Goal: Task Accomplishment & Management: Manage account settings

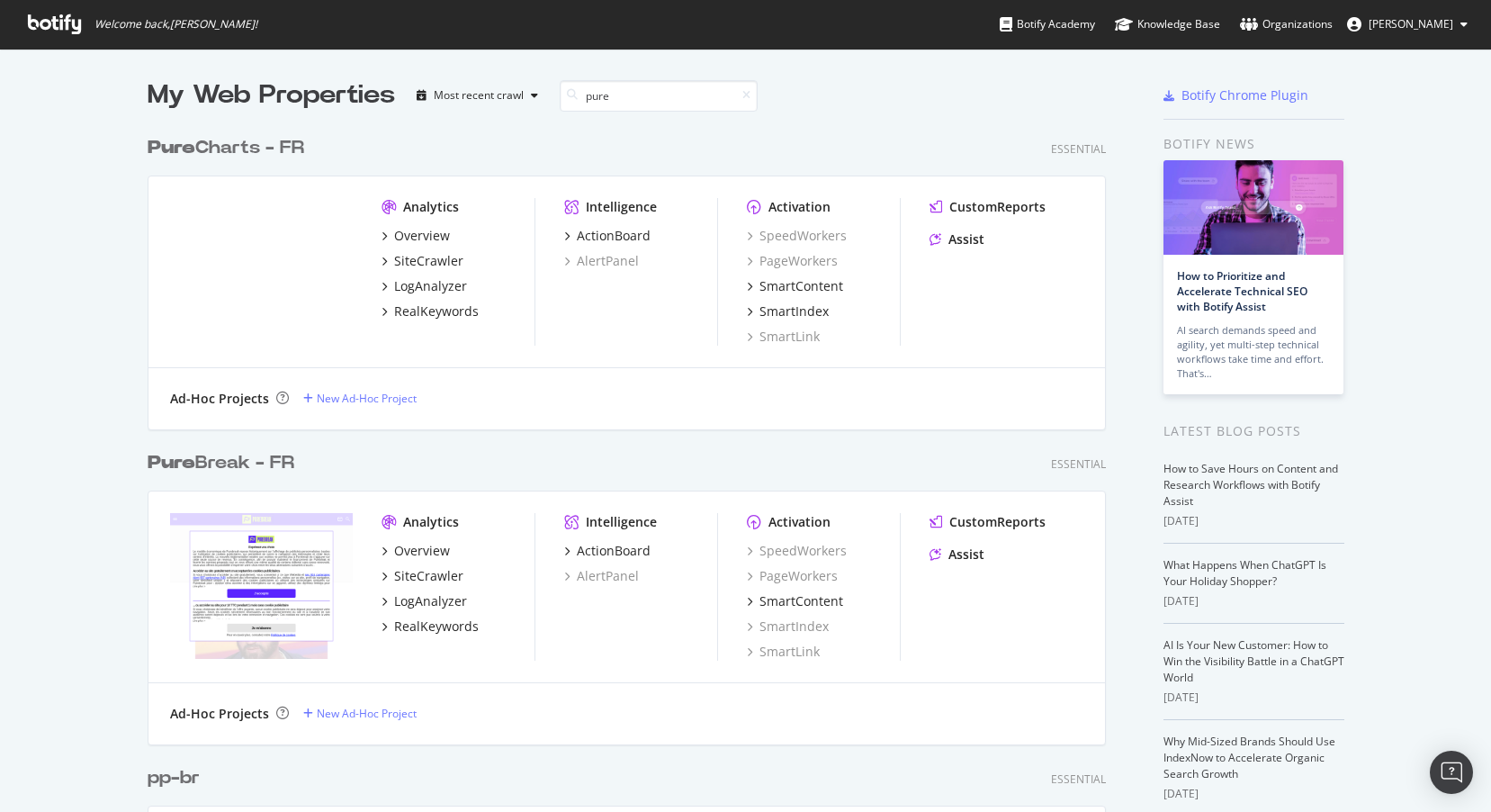
scroll to position [1915, 973]
type input "pure"
click at [213, 137] on div "Pure Charts - FR" at bounding box center [226, 148] width 157 height 26
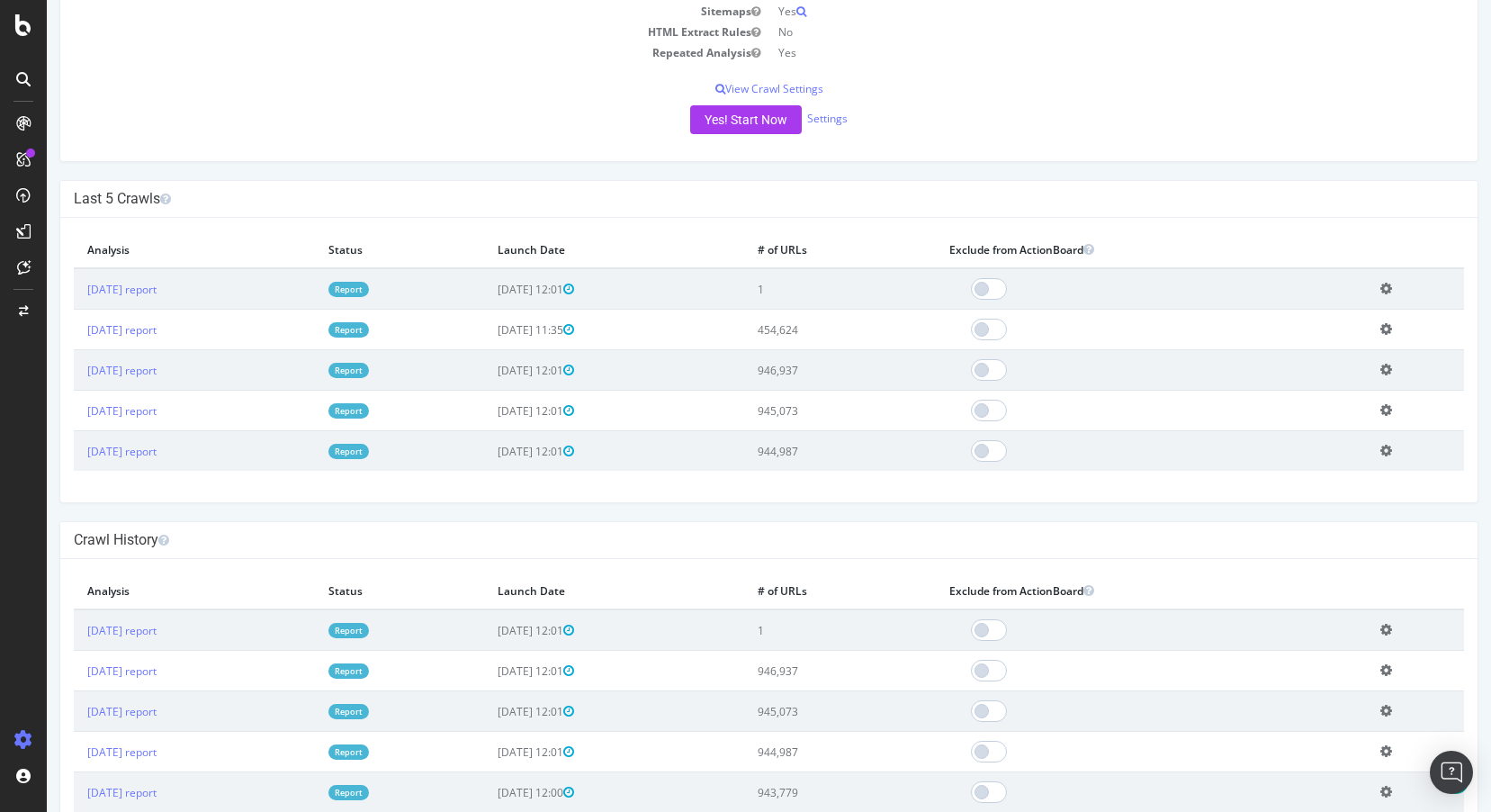
scroll to position [507, 0]
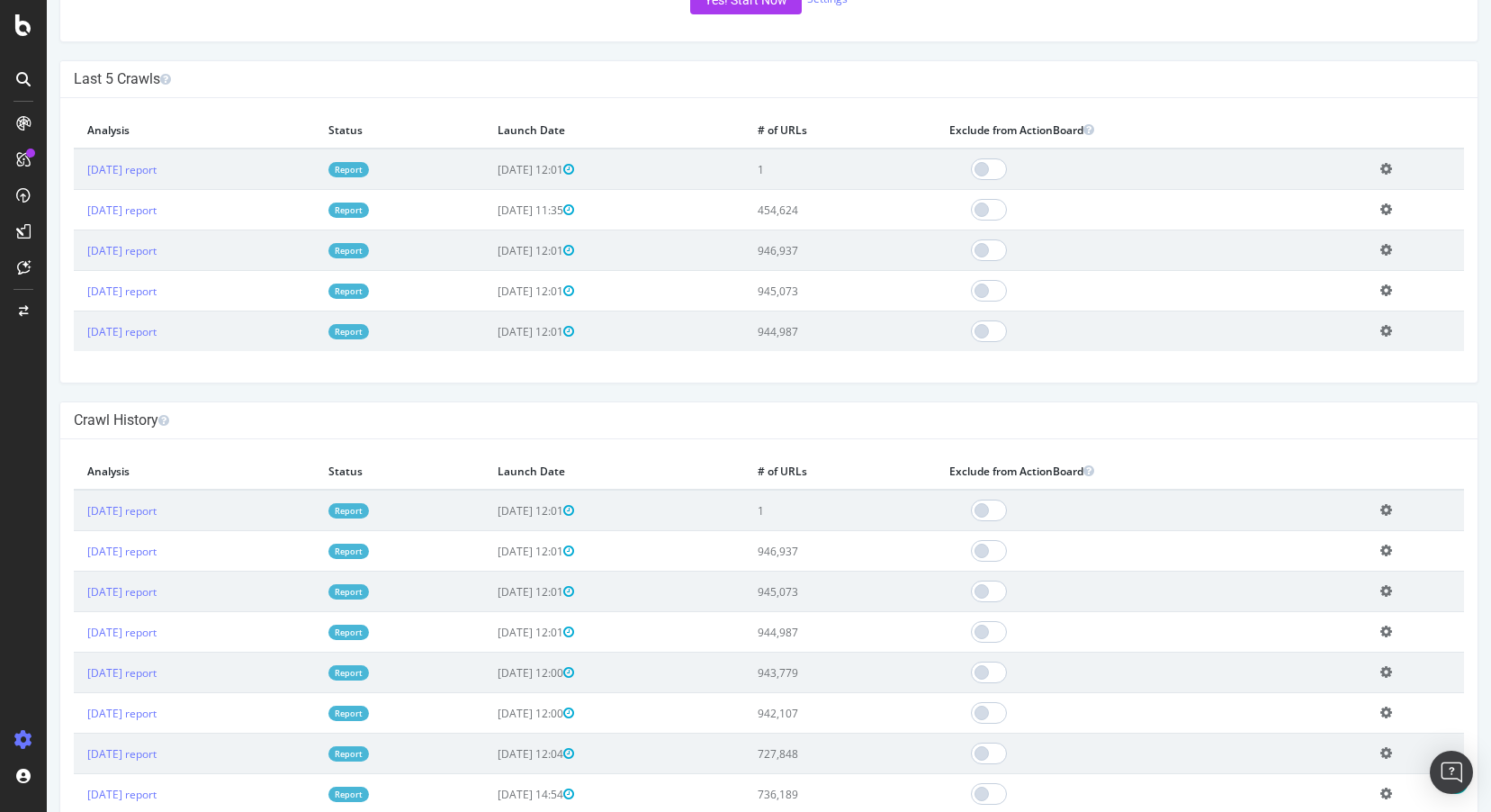
click at [1392, 506] on icon at bounding box center [1387, 509] width 12 height 13
click at [1291, 565] on link "Delete analysis" at bounding box center [1320, 562] width 144 height 24
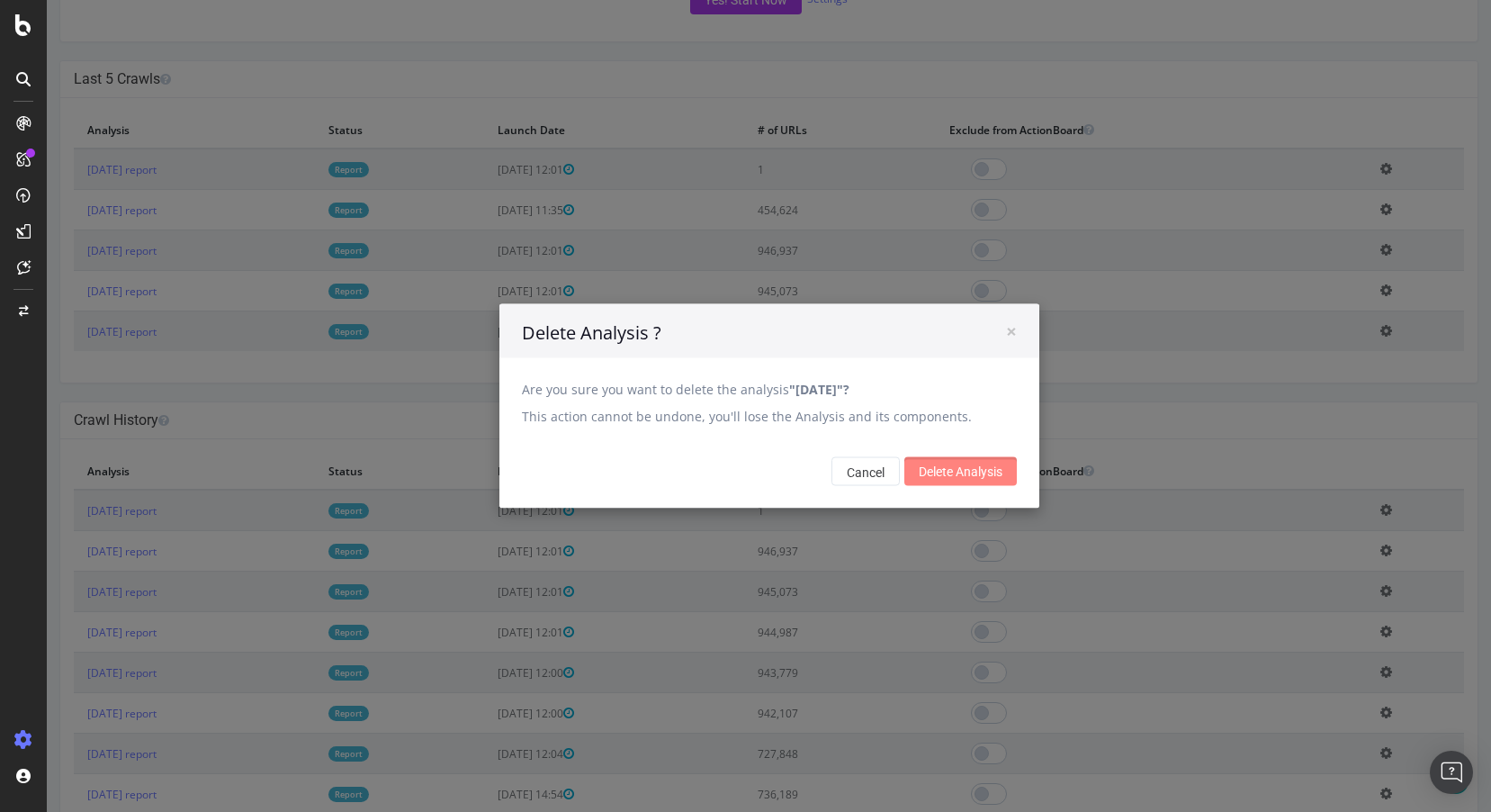
click at [943, 468] on input "Delete Analysis" at bounding box center [960, 471] width 112 height 29
